Goal: Transaction & Acquisition: Purchase product/service

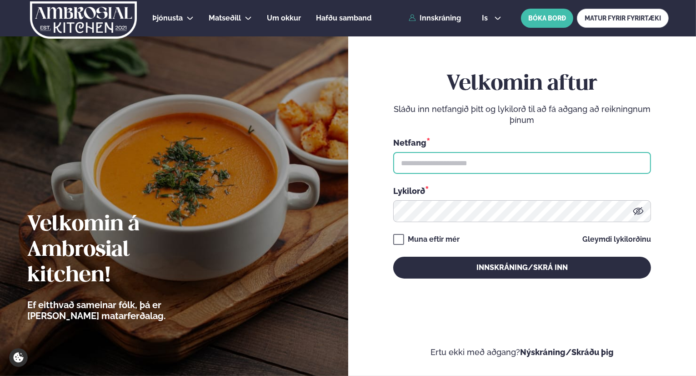
click at [442, 166] on input "text" at bounding box center [522, 163] width 258 height 22
type input "**********"
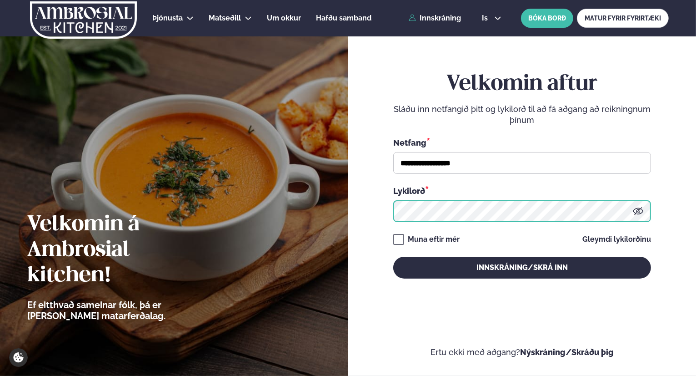
click at [393, 257] on button "Innskráning/Skrá inn" at bounding box center [522, 268] width 258 height 22
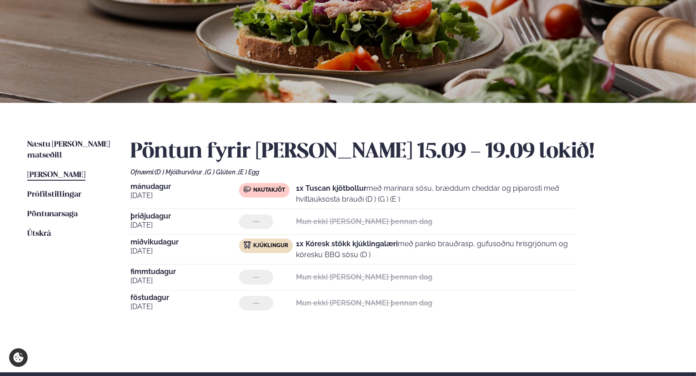
scroll to position [118, 0]
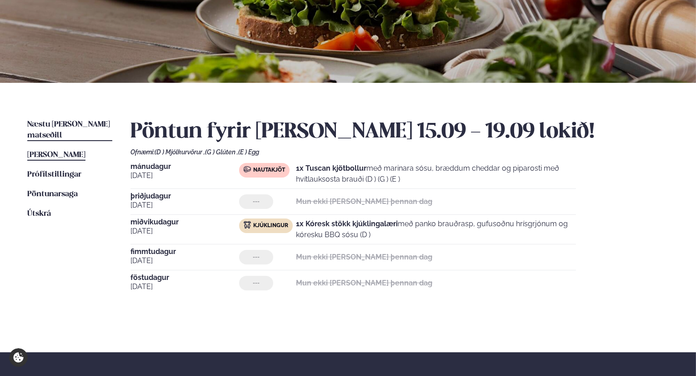
click at [64, 119] on link "Næstu [PERSON_NAME] matseðill Næsta vika" at bounding box center [69, 130] width 85 height 22
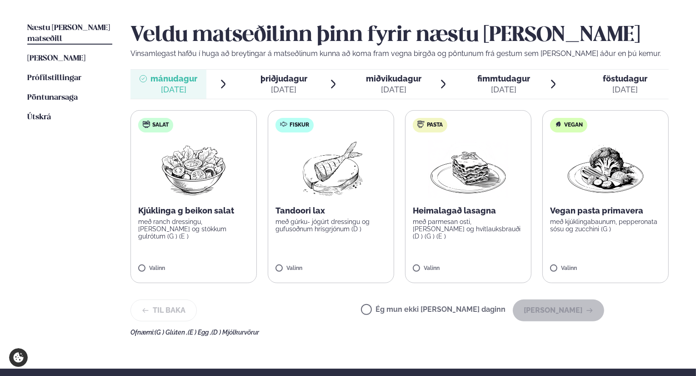
scroll to position [215, 0]
click at [273, 267] on label "Fiskur Tandoori lax með gúrku- jógúrt dressingu og gufusoðnum hrísgrjónum (D ) …" at bounding box center [331, 196] width 126 height 173
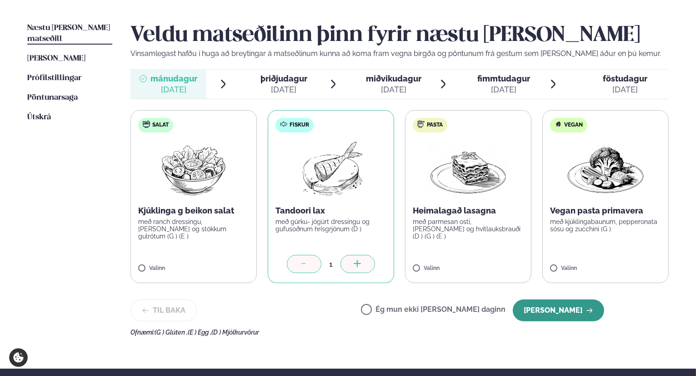
click at [575, 315] on button "[PERSON_NAME]" at bounding box center [558, 310] width 91 height 22
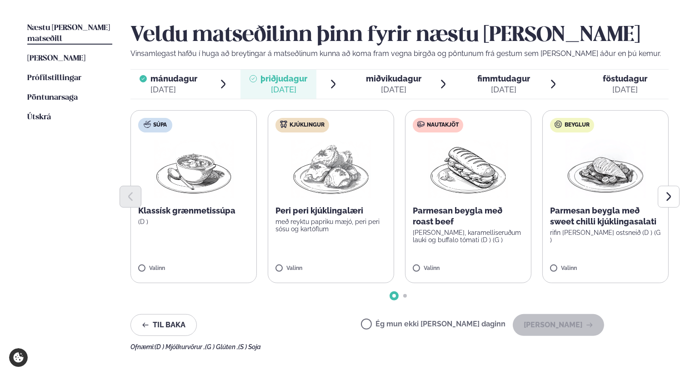
click at [336, 251] on label "Kjúklingur Peri peri kjúklingalæri með reyktu papriku mæjó, peri peri sósu og k…" at bounding box center [331, 196] width 126 height 173
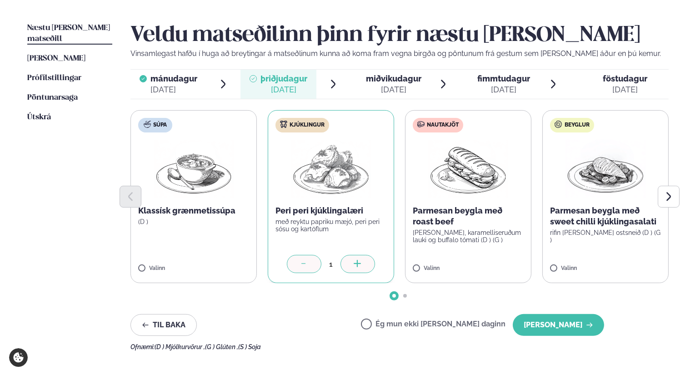
click at [569, 336] on div "Veldu matseðilinn þinn fyrir næstu [PERSON_NAME] Vinsamlegast hafðu í huga að b…" at bounding box center [400, 186] width 539 height 327
click at [563, 325] on button "[PERSON_NAME]" at bounding box center [558, 325] width 91 height 22
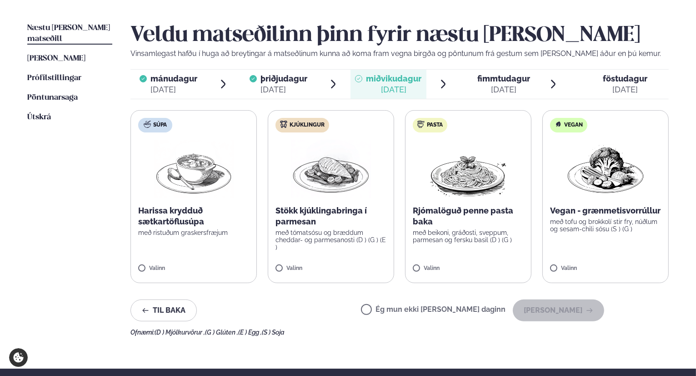
click at [298, 254] on label "Kjúklingur Stökk kjúklingabringa í parmesan með tómatsósu og bræddum cheddar- o…" at bounding box center [331, 196] width 126 height 173
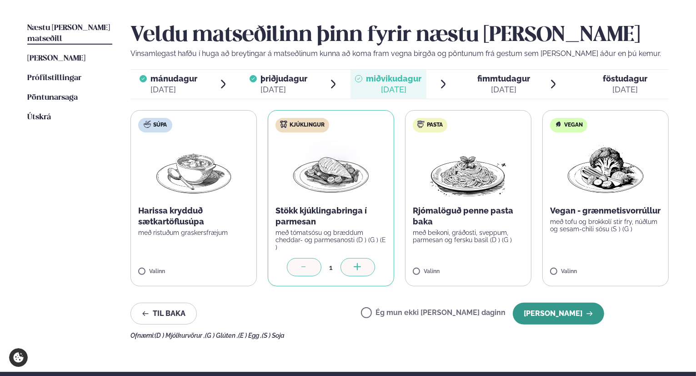
click at [567, 304] on button "[PERSON_NAME]" at bounding box center [558, 313] width 91 height 22
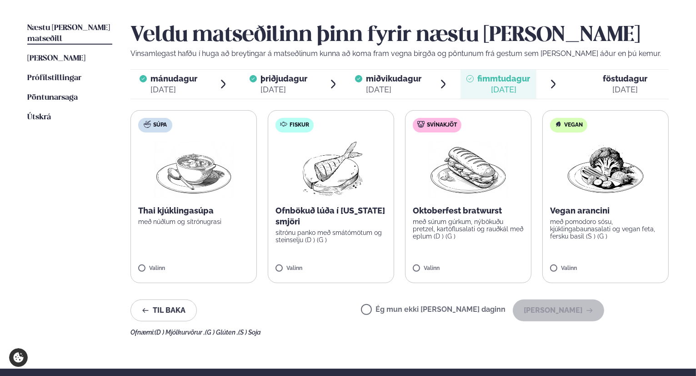
click at [438, 258] on label "Svínakjöt Oktoberfest bratwurst með súrum gúrkum, nýbökuðu pretzel, kartöflusal…" at bounding box center [468, 196] width 126 height 173
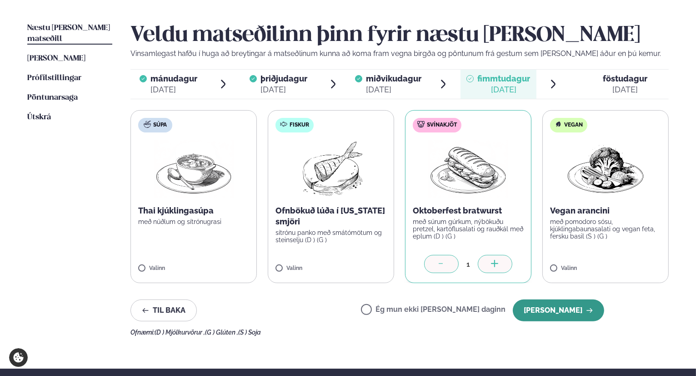
click at [574, 308] on button "[PERSON_NAME]" at bounding box center [558, 310] width 91 height 22
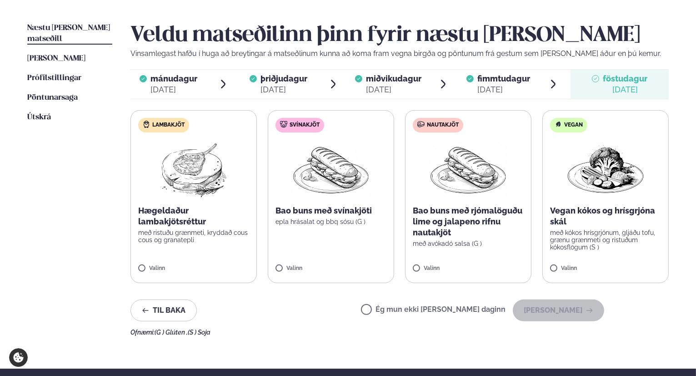
click at [360, 226] on label "Svínakjöt Bao buns með svínakjöti epla hrásalat og bbq sósu (G ) Valinn" at bounding box center [331, 196] width 126 height 173
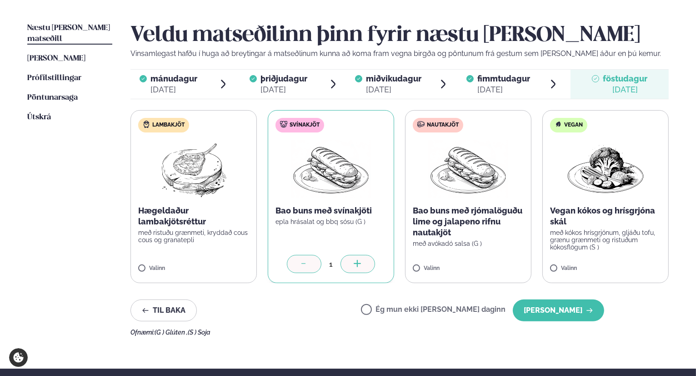
click at [448, 247] on label "Nautakjöt Bao buns með rjómalöguðu lime og jalapeno rifnu nautakjöt með avókadó…" at bounding box center [468, 196] width 126 height 173
click at [306, 268] on icon at bounding box center [304, 264] width 9 height 9
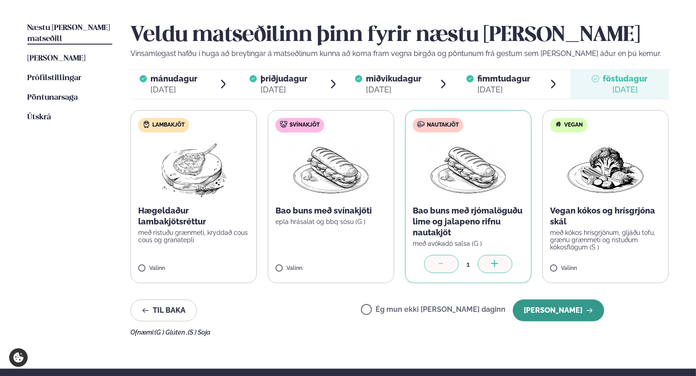
click at [573, 313] on button "[PERSON_NAME]" at bounding box center [558, 310] width 91 height 22
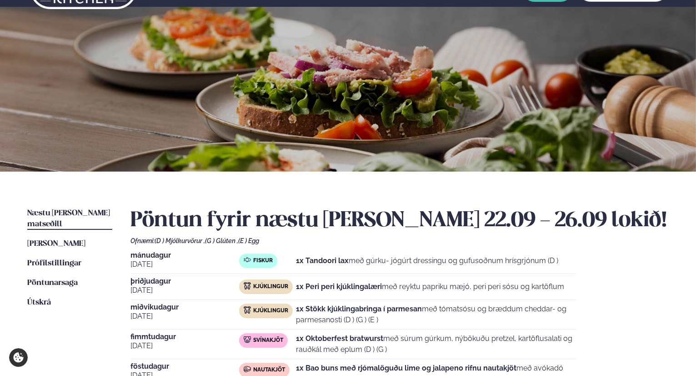
scroll to position [29, 0]
